Goal: Information Seeking & Learning: Find specific page/section

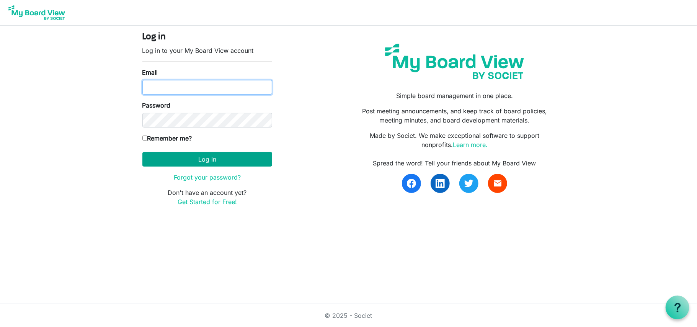
type input "annmcook63@gmail.com"
click at [191, 158] on button "Log in" at bounding box center [207, 159] width 130 height 15
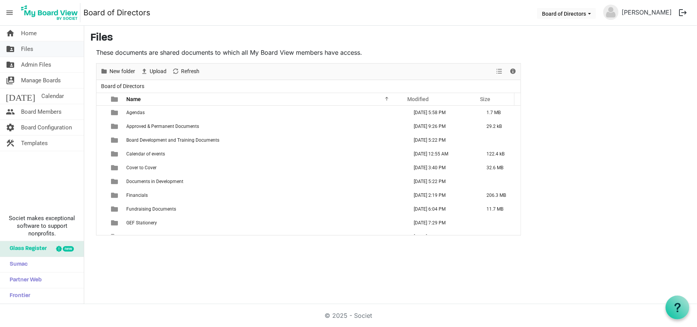
click at [25, 48] on span "Files" at bounding box center [27, 48] width 12 height 15
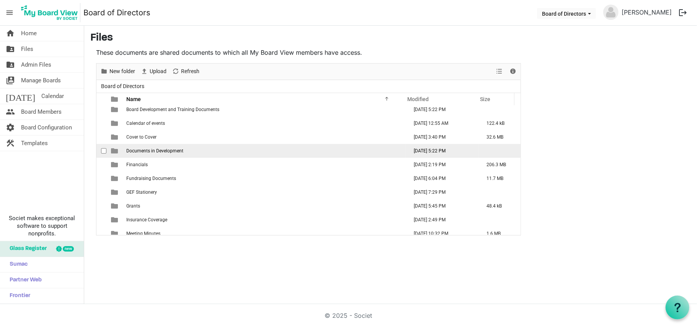
scroll to position [42, 0]
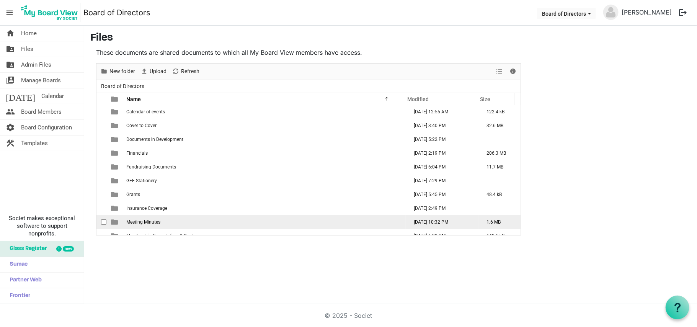
click at [147, 221] on span "Meeting Minutes" at bounding box center [143, 221] width 34 height 5
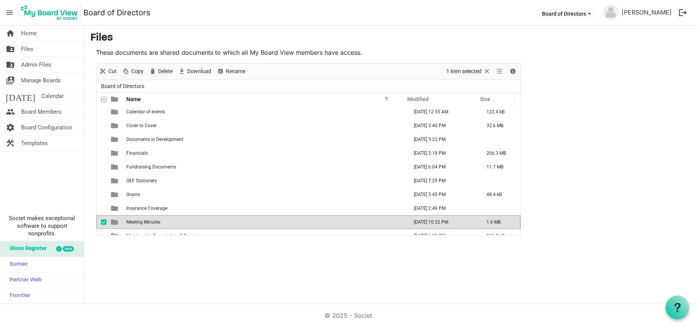
click at [147, 221] on span "Meeting Minutes" at bounding box center [143, 221] width 34 height 5
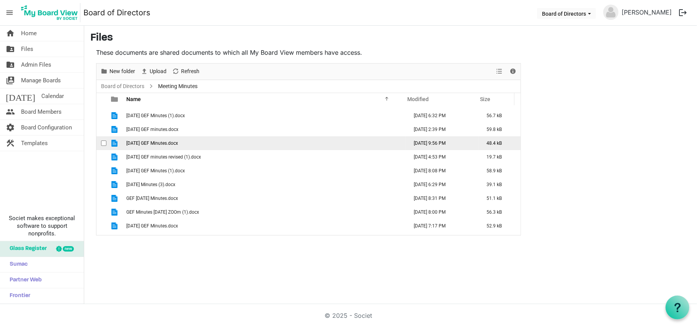
scroll to position [93, 0]
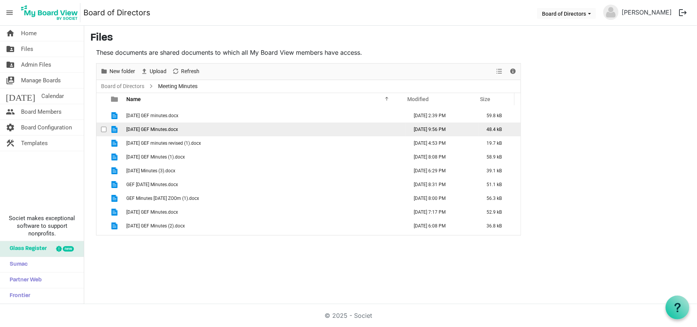
click at [223, 184] on td "GEF June 2025 Minutes.docx" at bounding box center [265, 185] width 282 height 14
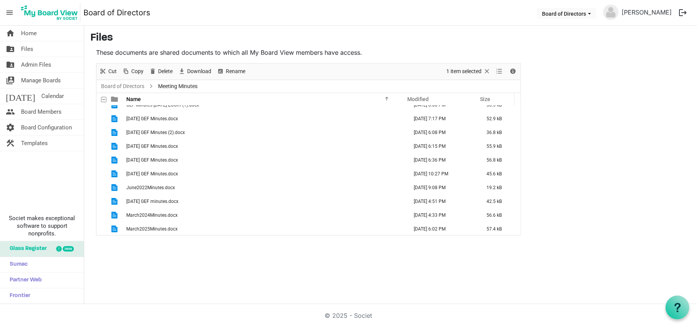
scroll to position [187, 0]
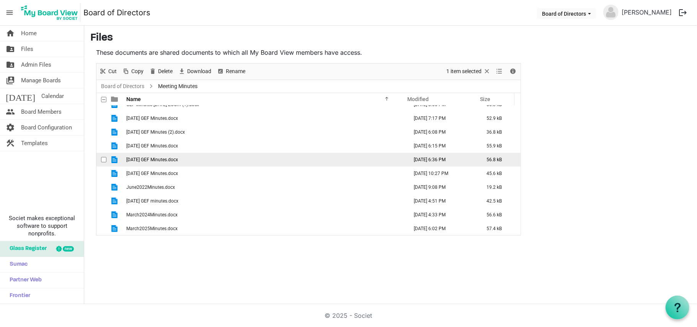
click at [176, 161] on span "June 14 GEF Minutes.docx" at bounding box center [152, 159] width 52 height 5
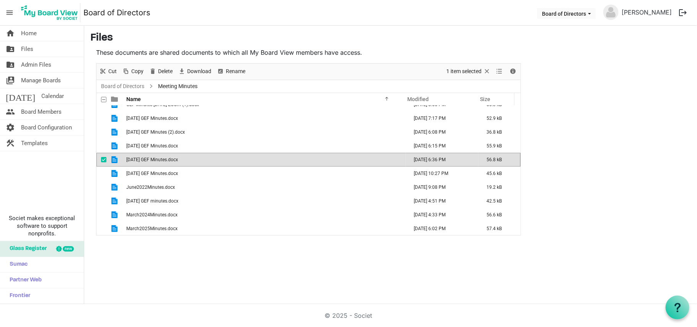
click at [176, 161] on span "June 14 GEF Minutes.docx" at bounding box center [152, 159] width 52 height 5
click at [28, 51] on span "Files" at bounding box center [27, 48] width 12 height 15
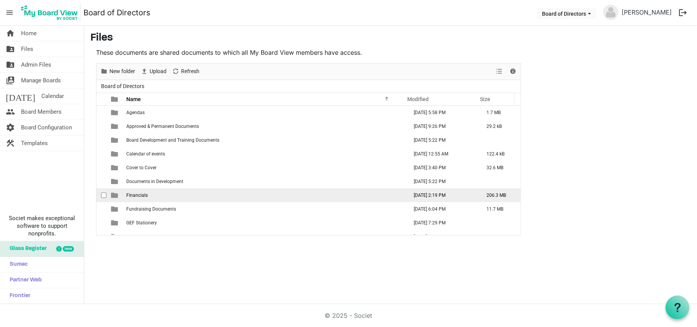
click at [137, 198] on span "Financials" at bounding box center [136, 194] width 21 height 5
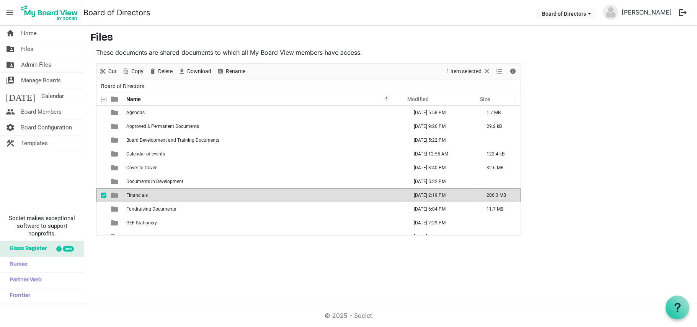
click at [137, 198] on span "Financials" at bounding box center [136, 194] width 21 height 5
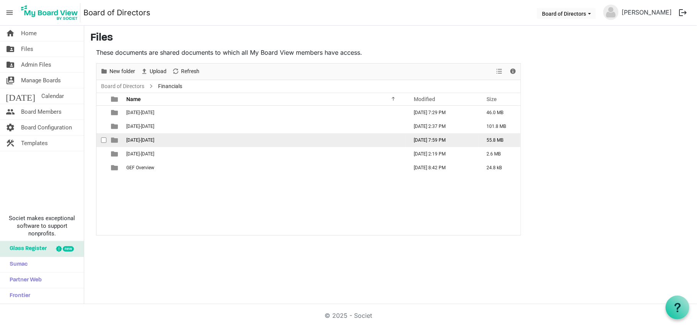
click at [146, 141] on span "2024-2025" at bounding box center [140, 139] width 28 height 5
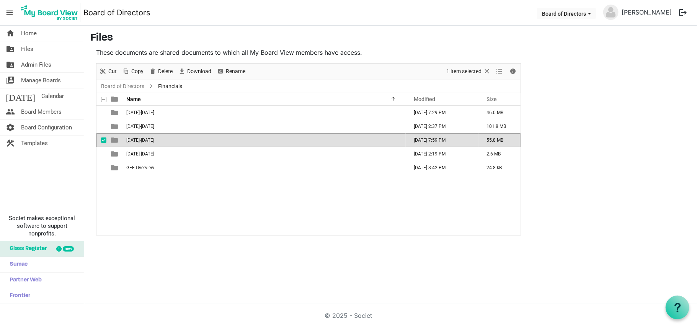
click at [146, 141] on span "2024-2025" at bounding box center [140, 139] width 28 height 5
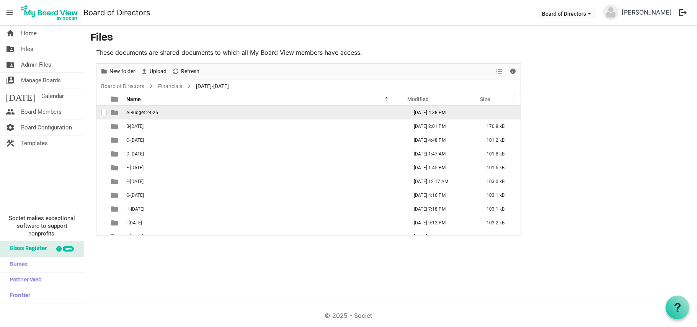
click at [154, 114] on span "A-Budget 24-25" at bounding box center [142, 112] width 32 height 5
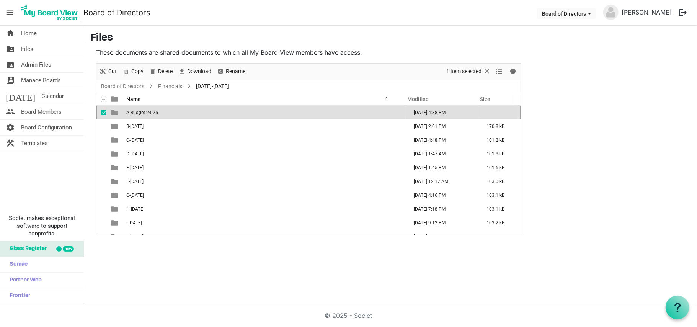
click at [154, 114] on span "A-Budget 24-25" at bounding box center [142, 112] width 32 height 5
